Goal: Transaction & Acquisition: Purchase product/service

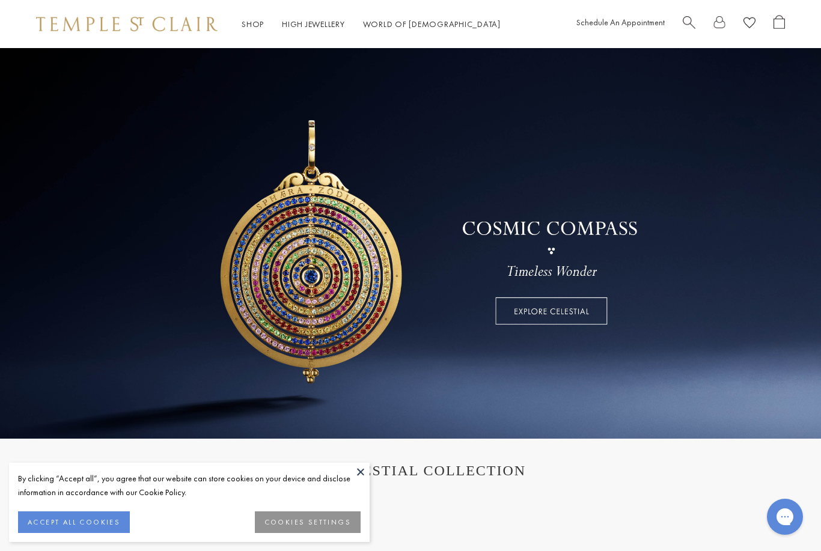
click at [81, 522] on button "ACCEPT ALL COOKIES" at bounding box center [74, 523] width 112 height 22
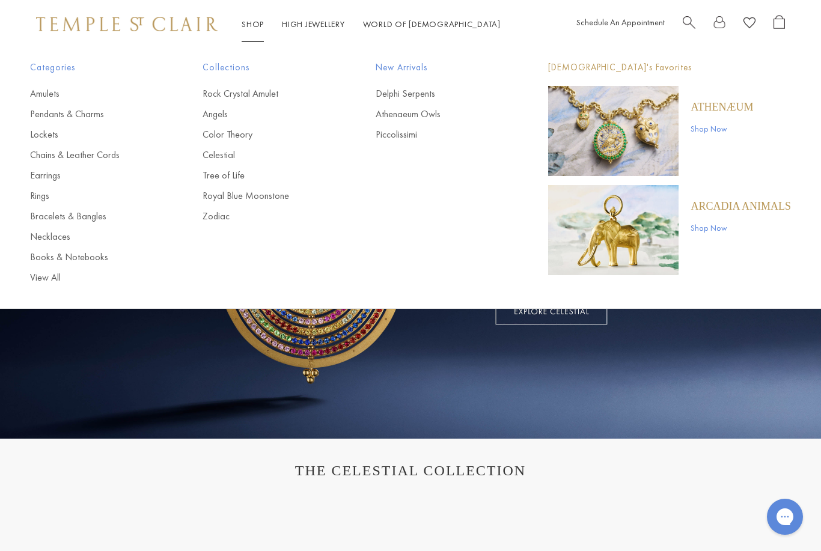
click at [35, 197] on link "Rings" at bounding box center [92, 195] width 124 height 13
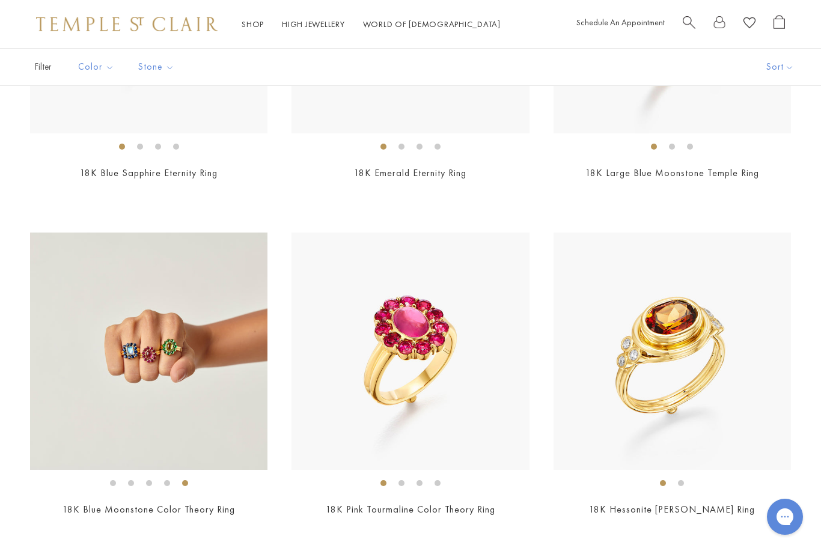
scroll to position [4008, 0]
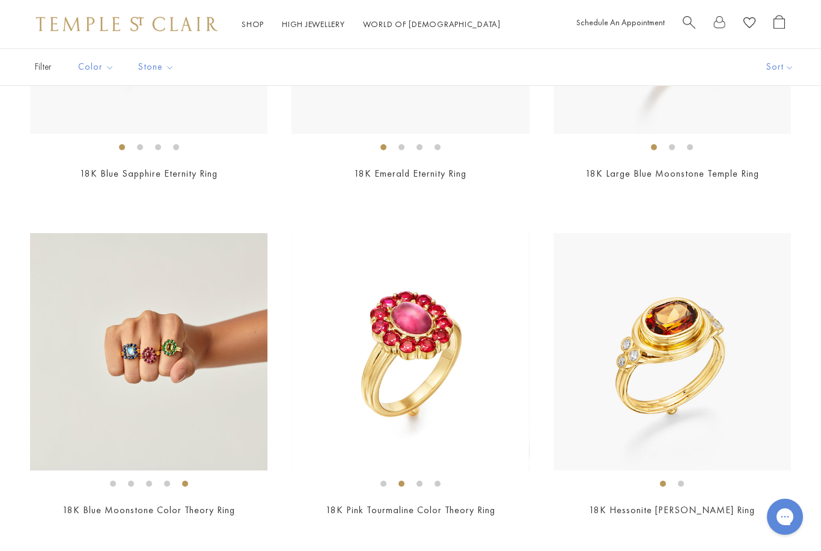
click at [108, 521] on div "$10,905" at bounding box center [149, 527] width 238 height 14
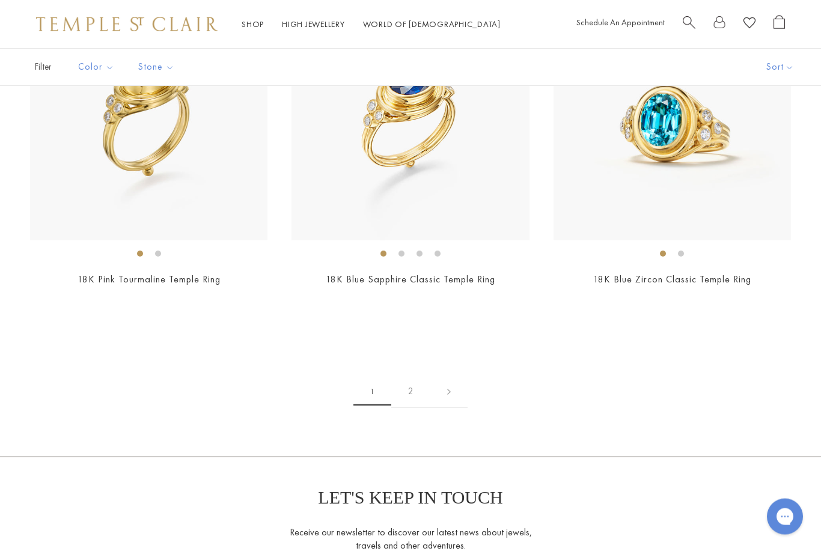
scroll to position [4601, 0]
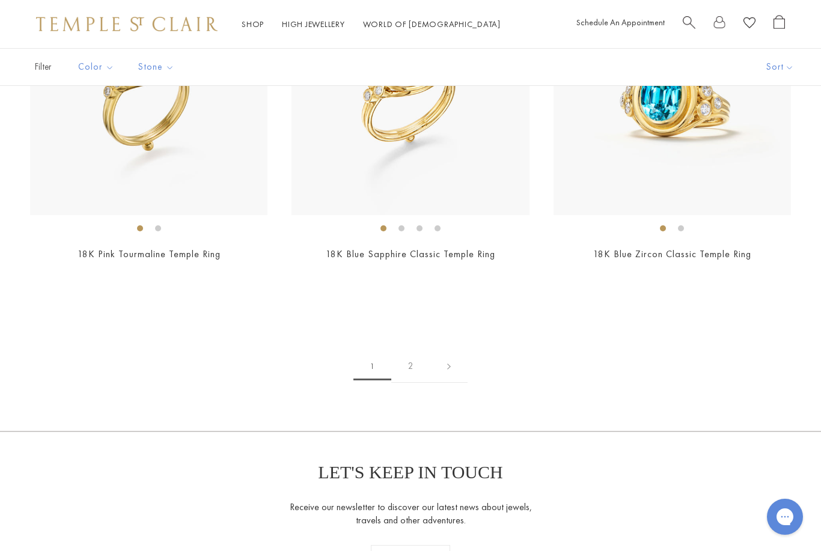
click at [412, 357] on link "2" at bounding box center [410, 366] width 39 height 33
